Goal: Task Accomplishment & Management: Manage account settings

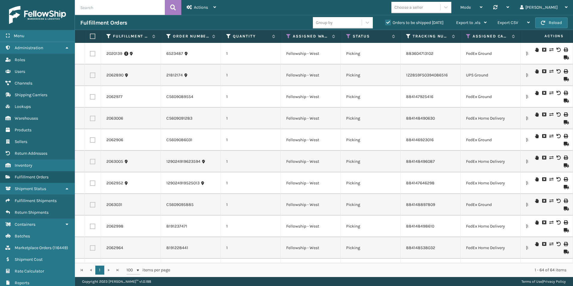
click at [540, 24] on span "button" at bounding box center [542, 23] width 4 height 4
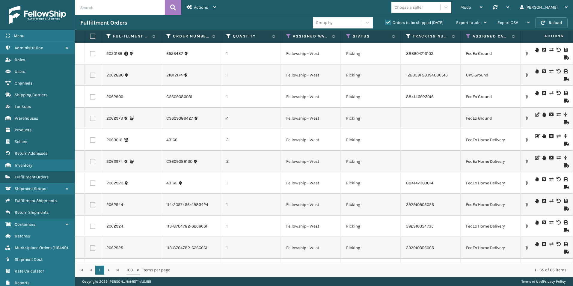
click at [551, 24] on button "Reload" at bounding box center [551, 22] width 32 height 11
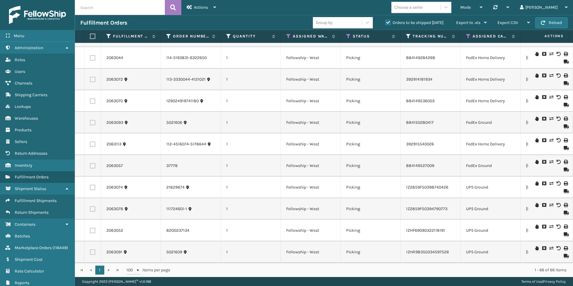
scroll to position [1236, 0]
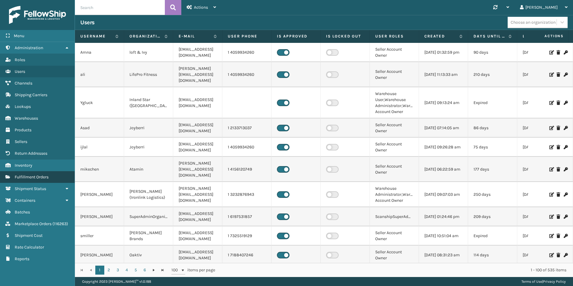
click at [33, 174] on link "Fulfillment Orders" at bounding box center [37, 177] width 75 height 12
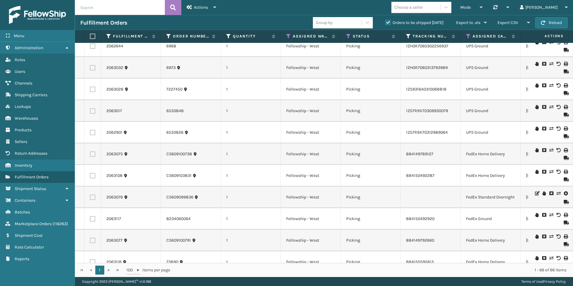
scroll to position [638, 0]
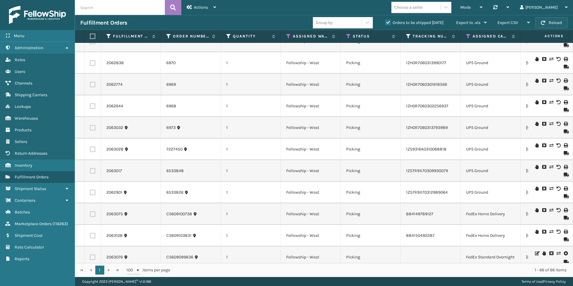
click at [547, 20] on button "Reload" at bounding box center [551, 22] width 32 height 11
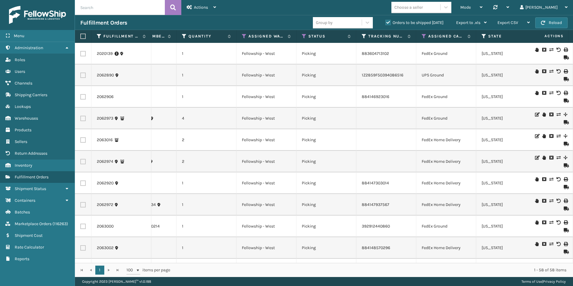
scroll to position [0, 0]
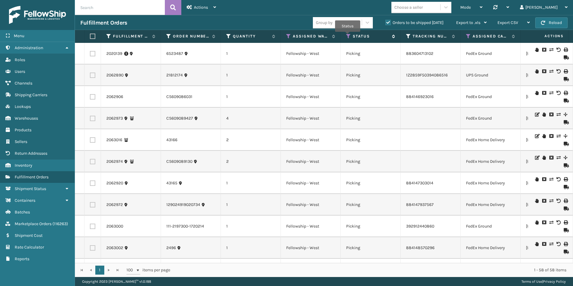
click at [347, 36] on icon at bounding box center [348, 36] width 5 height 5
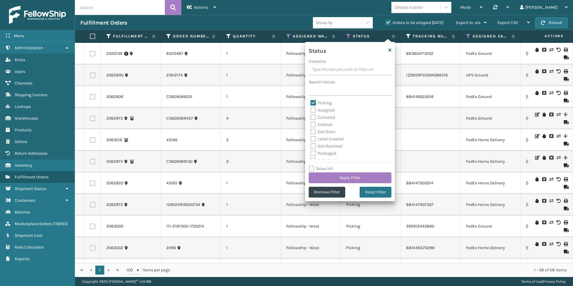
click at [314, 102] on label "Picking" at bounding box center [320, 102] width 21 height 5
click at [311, 102] on input "Picking" at bounding box center [310, 101] width 0 height 4
checkbox input "false"
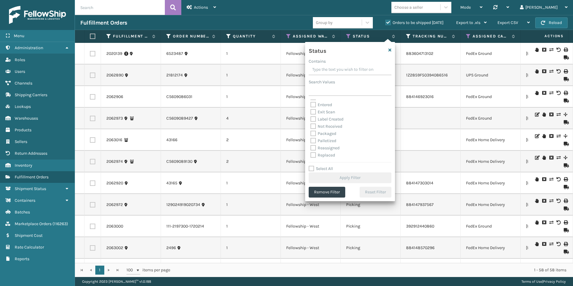
scroll to position [30, 0]
click at [315, 130] on label "Palletized" at bounding box center [323, 130] width 26 height 5
click at [311, 130] on input "Palletized" at bounding box center [310, 129] width 0 height 4
checkbox input "true"
click at [348, 176] on button "Apply Filter" at bounding box center [349, 177] width 83 height 11
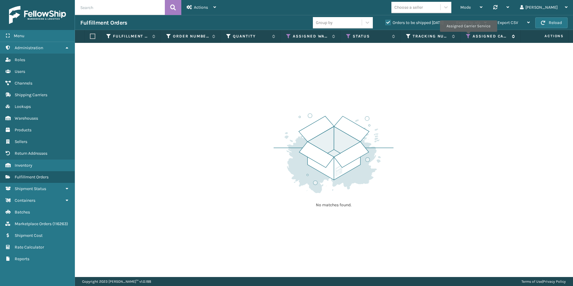
click at [468, 36] on icon at bounding box center [468, 36] width 5 height 5
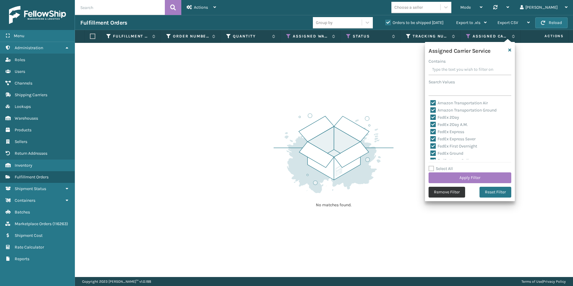
click at [448, 193] on button "Remove Filter" at bounding box center [446, 192] width 37 height 11
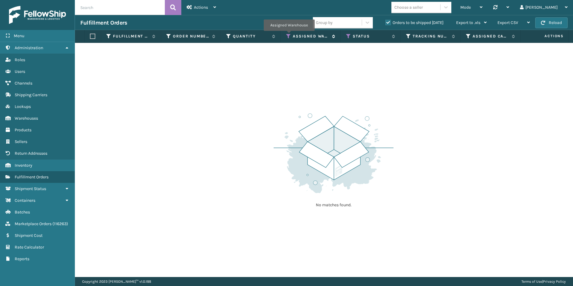
click at [289, 35] on icon at bounding box center [288, 36] width 5 height 5
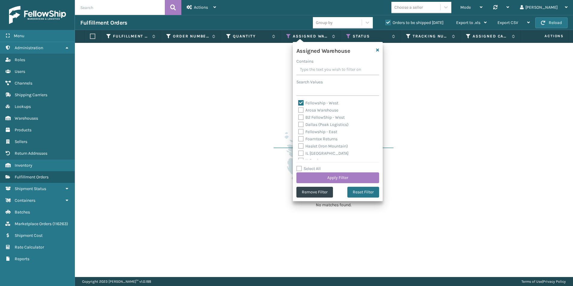
click at [302, 103] on label "Fellowship - West" at bounding box center [318, 102] width 40 height 5
click at [298, 103] on input "Fellowship - West" at bounding box center [298, 101] width 0 height 4
checkbox input "false"
click at [299, 132] on label "Fellowship - East" at bounding box center [317, 131] width 39 height 5
click at [298, 132] on input "Fellowship - East" at bounding box center [298, 130] width 0 height 4
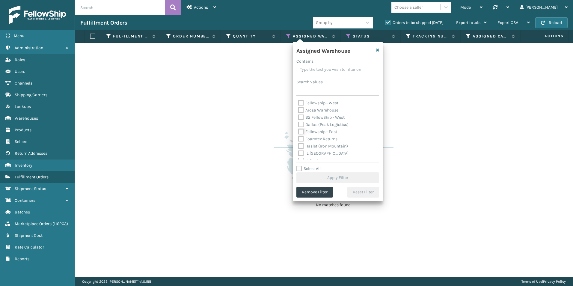
checkbox input "true"
click at [343, 177] on button "Apply Filter" at bounding box center [337, 177] width 83 height 11
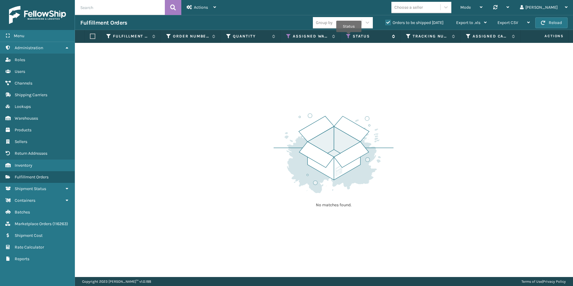
click at [349, 36] on icon at bounding box center [348, 36] width 5 height 5
click at [385, 24] on label "Orders to be shipped [DATE]" at bounding box center [414, 22] width 58 height 5
click at [385, 23] on input "Orders to be shipped [DATE]" at bounding box center [385, 21] width 0 height 4
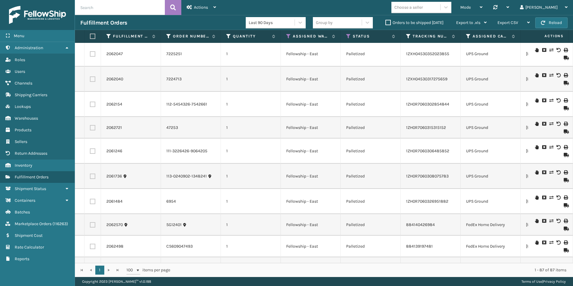
scroll to position [0, 0]
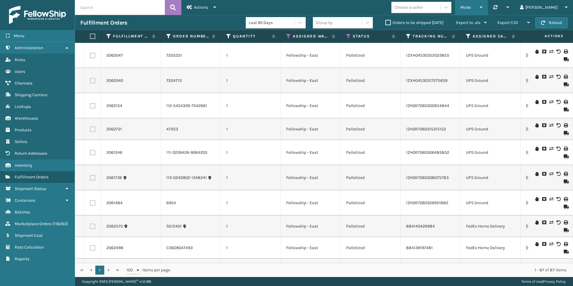
click at [470, 5] on span "Mode" at bounding box center [465, 7] width 10 height 5
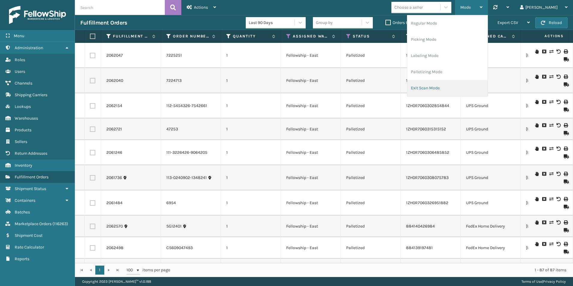
click at [449, 88] on li "Exit Scan Mode" at bounding box center [447, 88] width 80 height 16
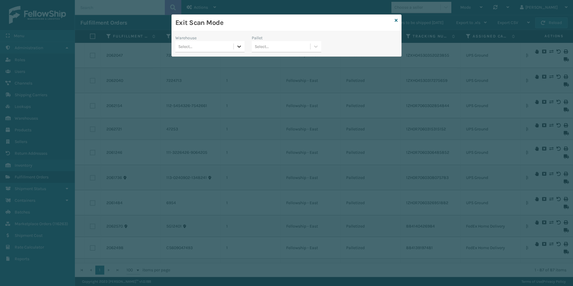
click at [240, 47] on icon at bounding box center [239, 47] width 4 height 2
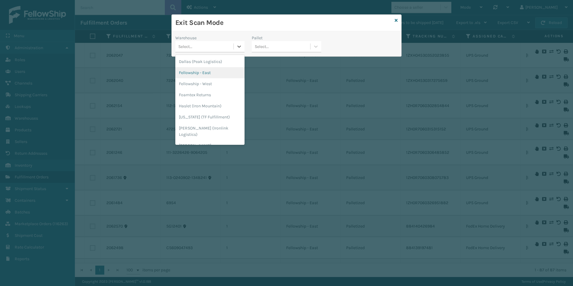
click at [213, 74] on div "Fellowship - East" at bounding box center [209, 72] width 69 height 11
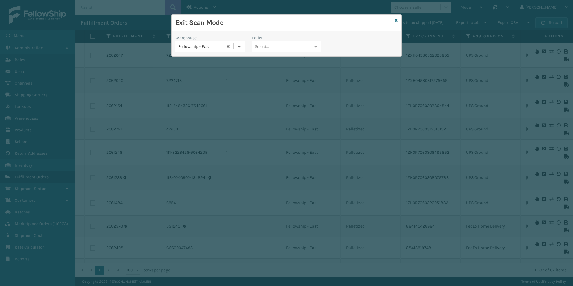
click at [315, 47] on icon at bounding box center [316, 46] width 6 height 6
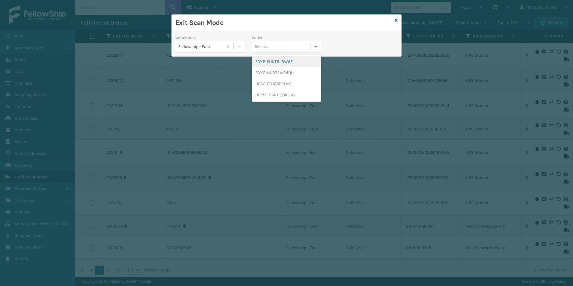
click at [284, 62] on div "FDXE-SUKTBL8W5F" at bounding box center [286, 61] width 69 height 11
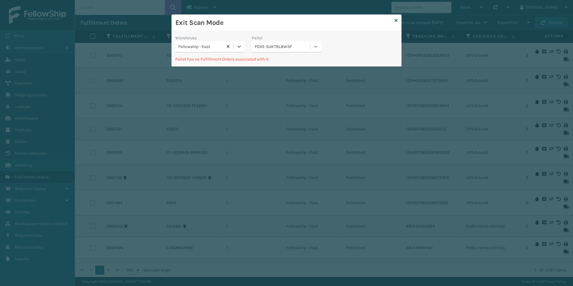
click at [318, 43] on div at bounding box center [315, 46] width 11 height 11
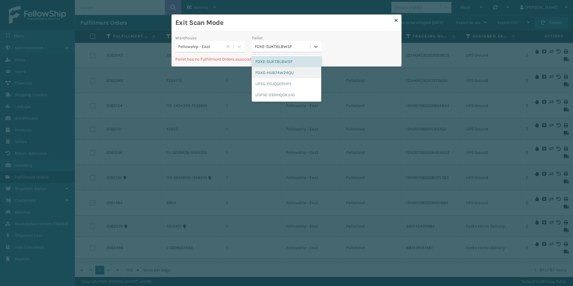
click at [288, 73] on div "FDXG-HU874W24QU" at bounding box center [286, 72] width 69 height 11
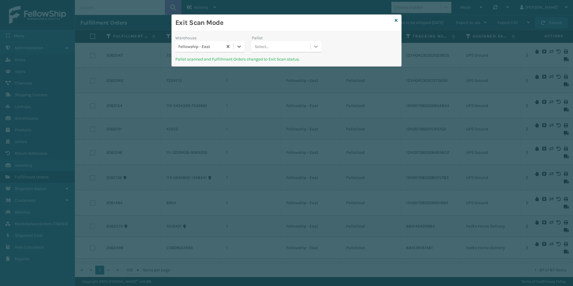
click at [316, 46] on icon at bounding box center [316, 46] width 6 height 6
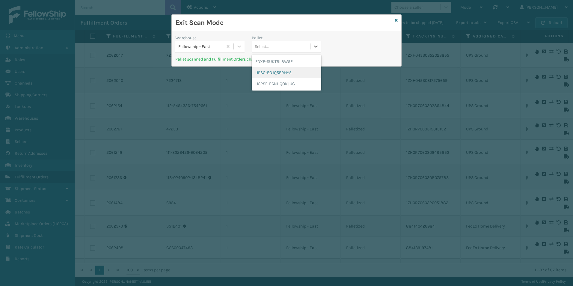
click at [285, 70] on div "UPSG-EOJQ5ERHY5" at bounding box center [286, 72] width 69 height 11
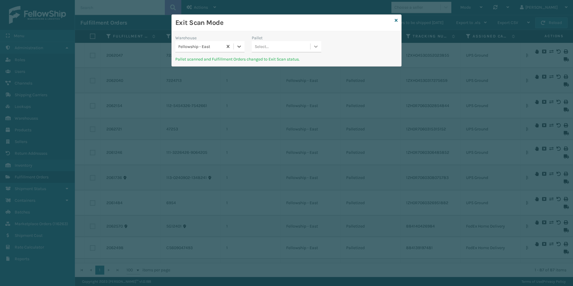
click at [317, 47] on icon at bounding box center [316, 47] width 4 height 2
click at [275, 71] on div "USPSE-E6NHQOKJUG" at bounding box center [286, 72] width 69 height 11
click at [394, 21] on icon at bounding box center [395, 20] width 3 height 4
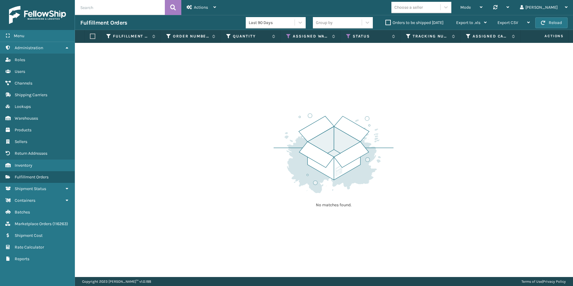
click at [387, 21] on label "Orders to be shipped [DATE]" at bounding box center [414, 22] width 58 height 5
click at [385, 21] on input "Orders to be shipped [DATE]" at bounding box center [385, 21] width 0 height 4
click at [288, 36] on icon at bounding box center [288, 36] width 5 height 5
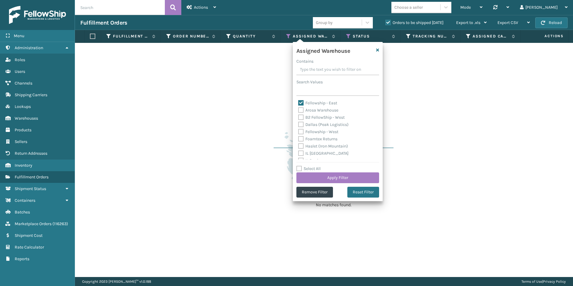
click at [302, 102] on label "Fellowship - East" at bounding box center [317, 102] width 39 height 5
click at [298, 102] on input "Fellowship - East" at bounding box center [298, 101] width 0 height 4
checkbox input "false"
click at [300, 131] on label "Fellowship - West" at bounding box center [318, 131] width 40 height 5
click at [298, 131] on input "Fellowship - West" at bounding box center [298, 130] width 0 height 4
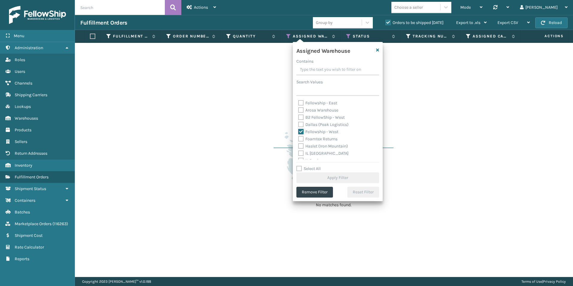
checkbox input "true"
click at [339, 176] on button "Apply Filter" at bounding box center [337, 177] width 83 height 11
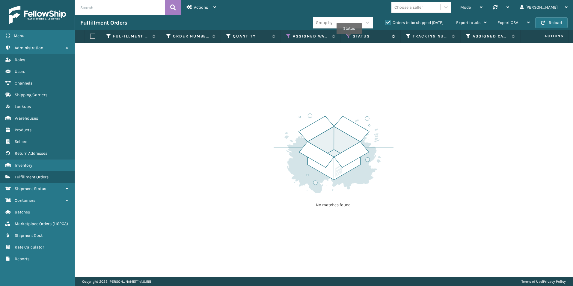
click at [349, 38] on icon at bounding box center [348, 36] width 5 height 5
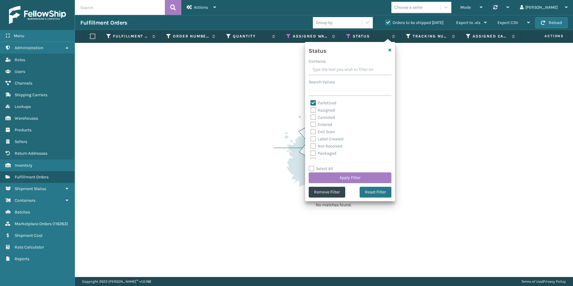
click at [311, 101] on label "Palletized" at bounding box center [323, 102] width 26 height 5
click at [311, 101] on input "Palletized" at bounding box center [310, 101] width 0 height 4
checkbox input "false"
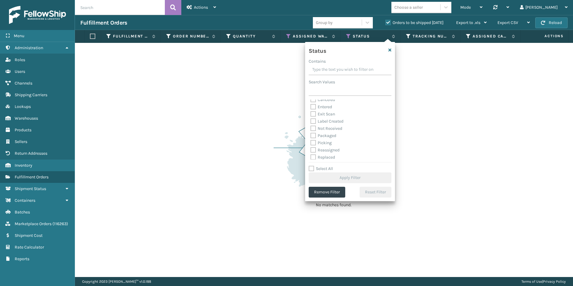
scroll to position [34, 0]
click at [316, 127] on label "Picking" at bounding box center [320, 126] width 21 height 5
click at [311, 127] on input "Picking" at bounding box center [310, 125] width 0 height 4
checkbox input "true"
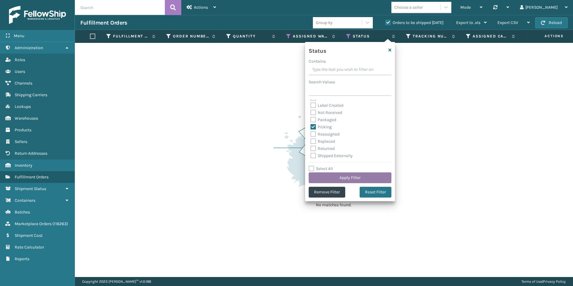
click at [351, 175] on button "Apply Filter" at bounding box center [349, 177] width 83 height 11
